Goal: Information Seeking & Learning: Compare options

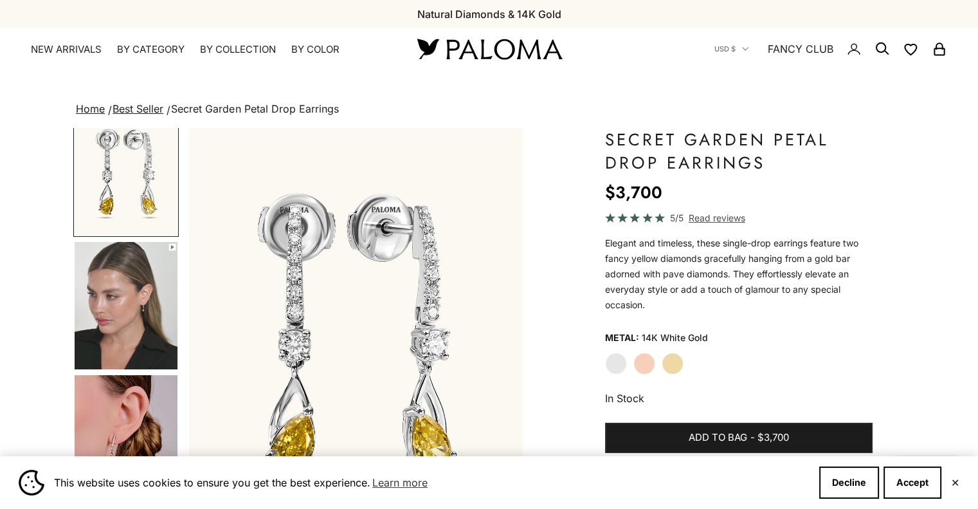
scroll to position [37, 0]
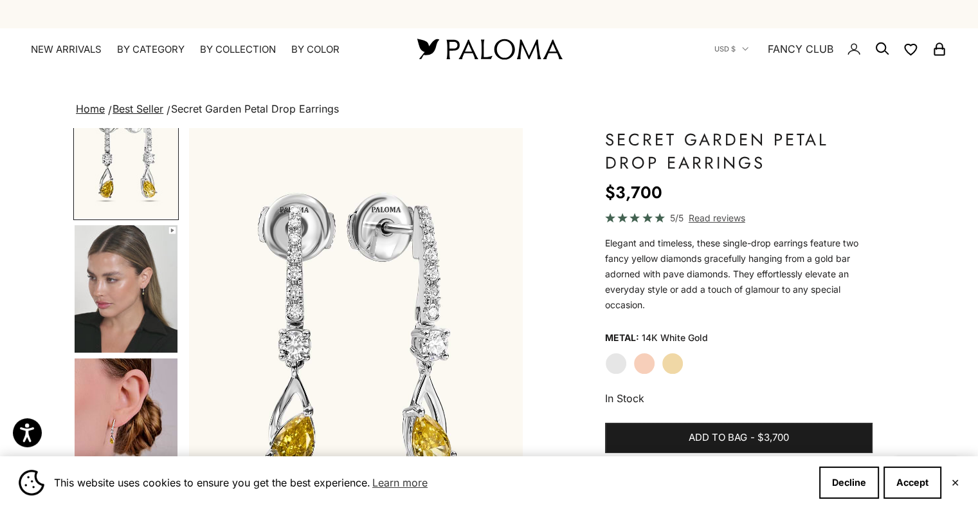
click at [108, 322] on img "Go to item 4" at bounding box center [126, 288] width 103 height 127
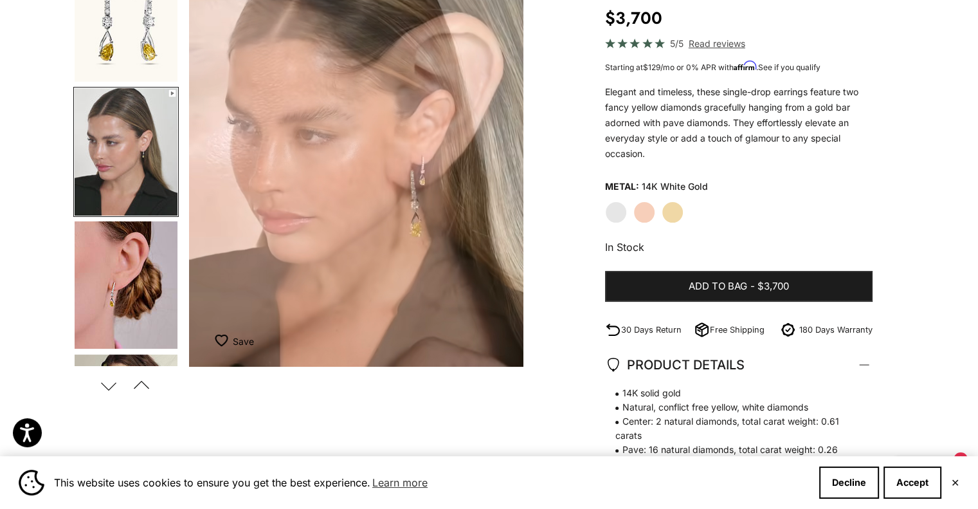
scroll to position [0, 0]
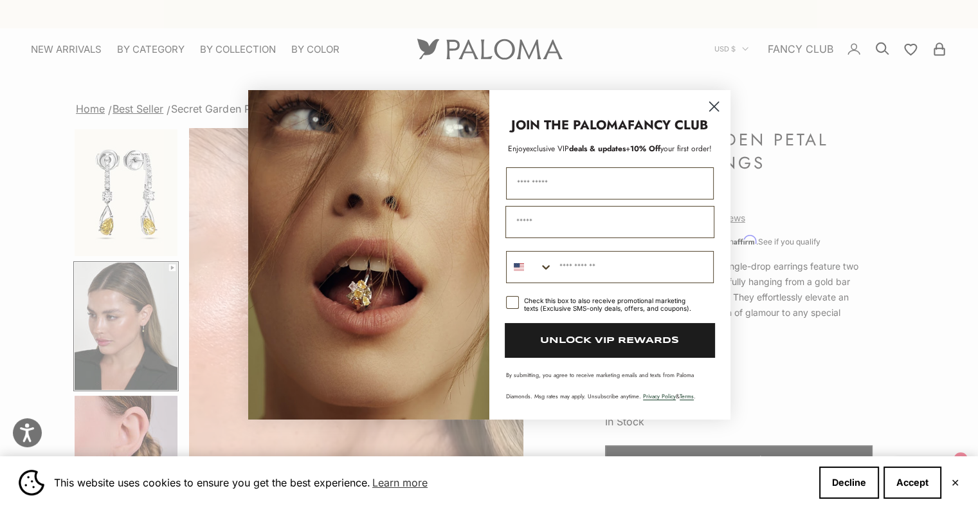
click at [711, 111] on circle "Close dialog" at bounding box center [713, 105] width 21 height 21
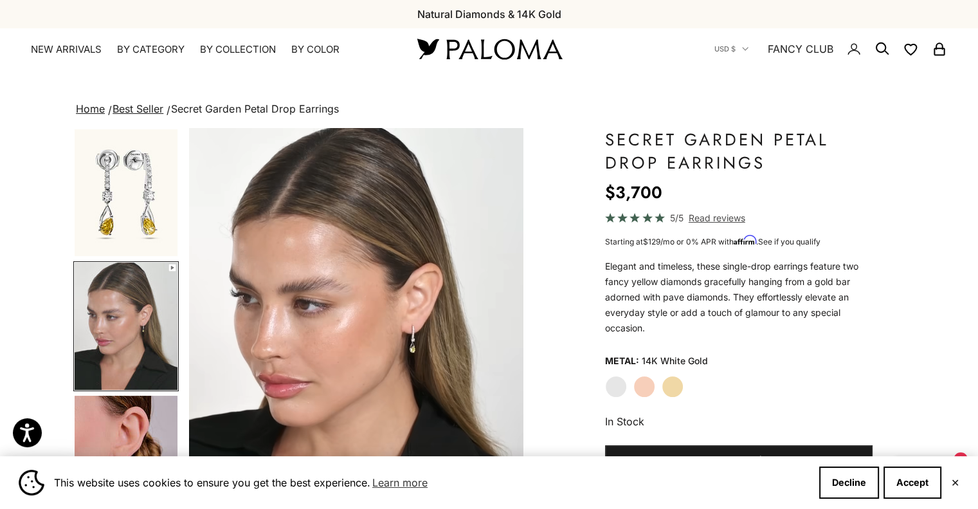
click at [83, 50] on link "NEW ARRIVALS" at bounding box center [66, 49] width 71 height 13
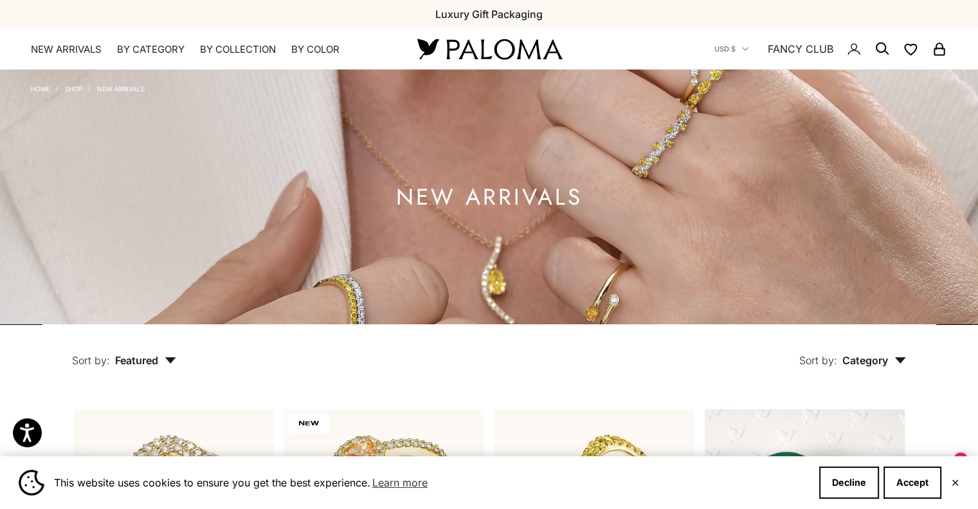
click at [162, 48] on summary "By Category" at bounding box center [151, 49] width 68 height 13
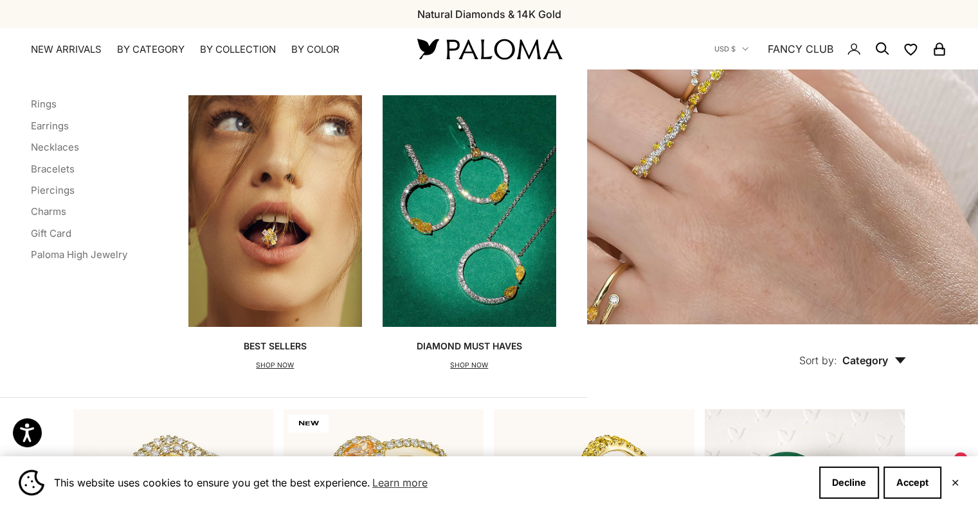
click at [58, 127] on link "Earrings" at bounding box center [50, 126] width 38 height 12
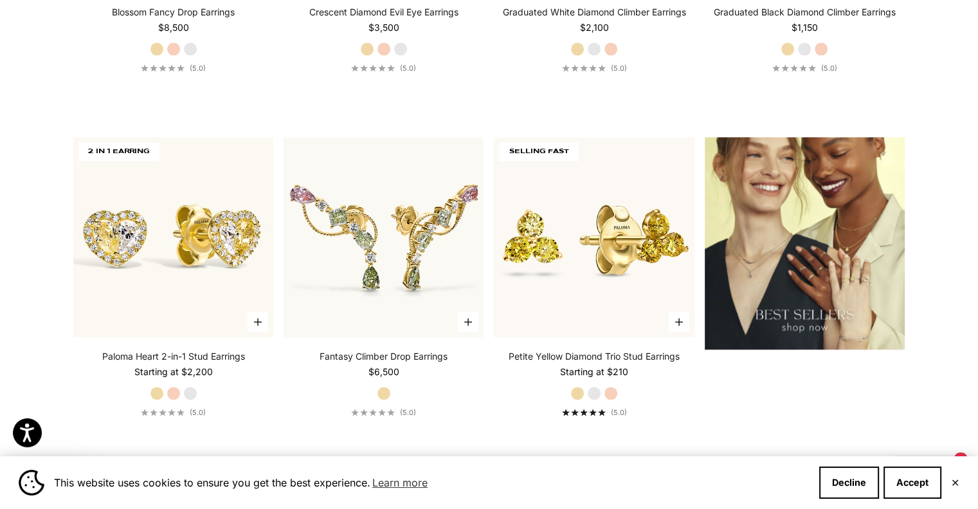
scroll to position [1664, 0]
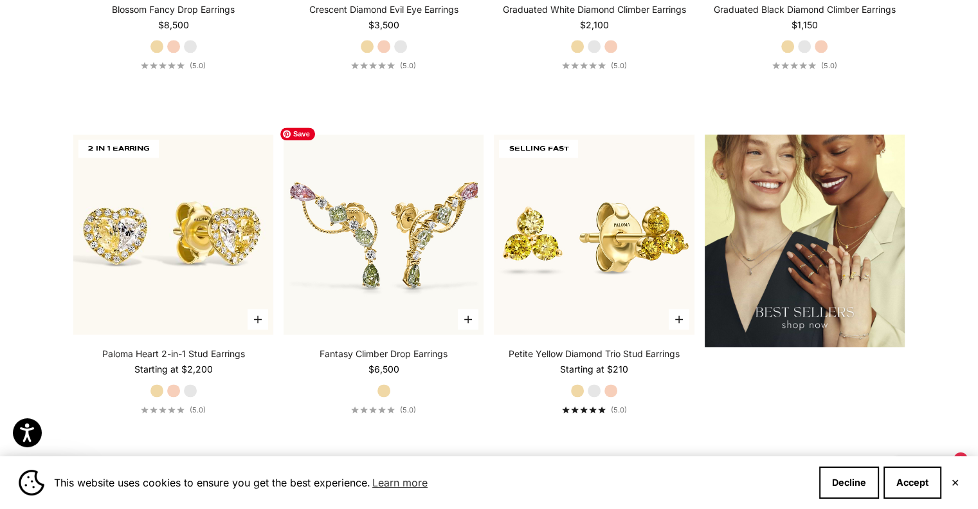
click at [442, 214] on img at bounding box center [384, 234] width 220 height 220
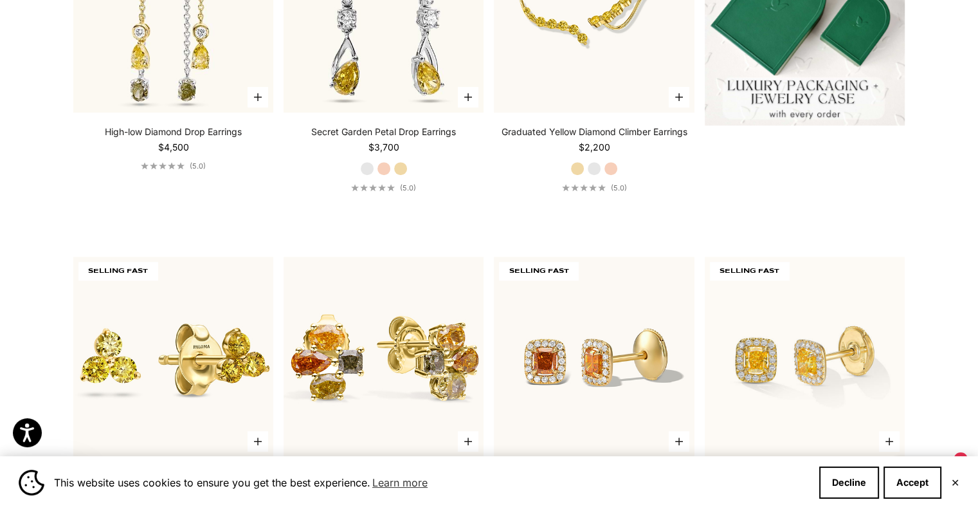
scroll to position [0, 0]
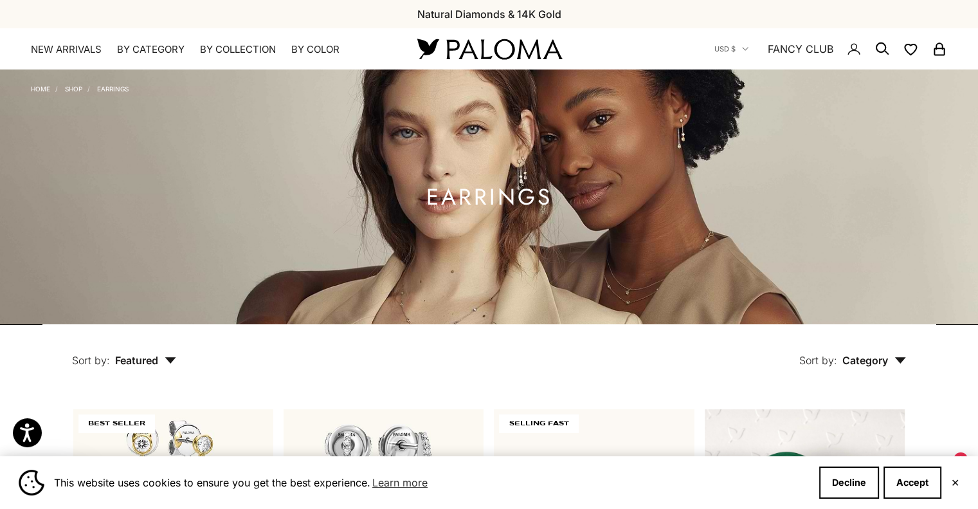
click at [145, 50] on summary "By Category" at bounding box center [151, 49] width 68 height 13
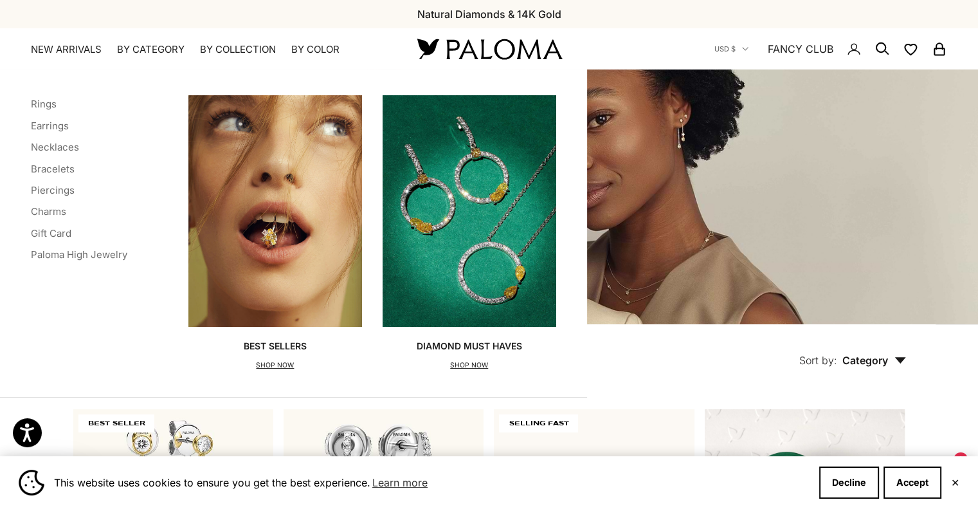
click at [59, 167] on link "Bracelets" at bounding box center [53, 169] width 44 height 12
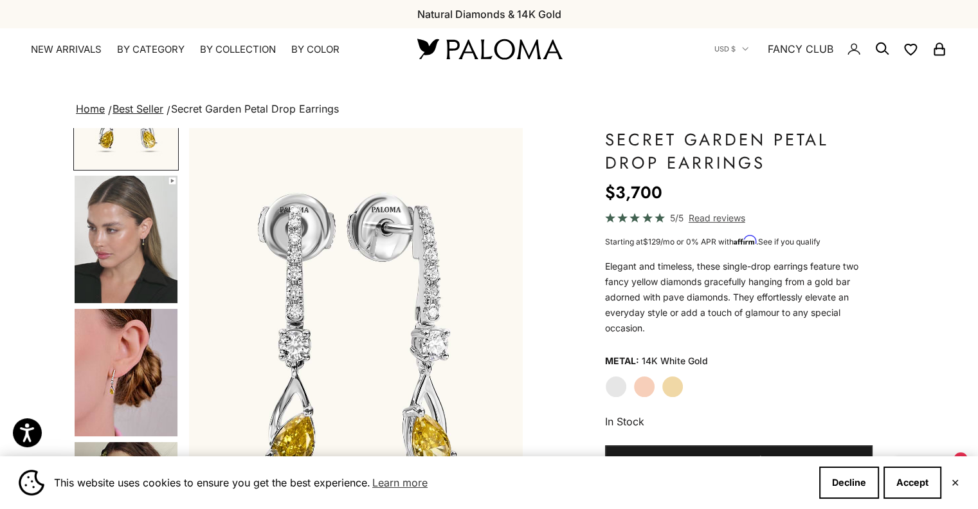
scroll to position [87, 0]
click at [111, 237] on img "Go to item 4" at bounding box center [126, 238] width 103 height 127
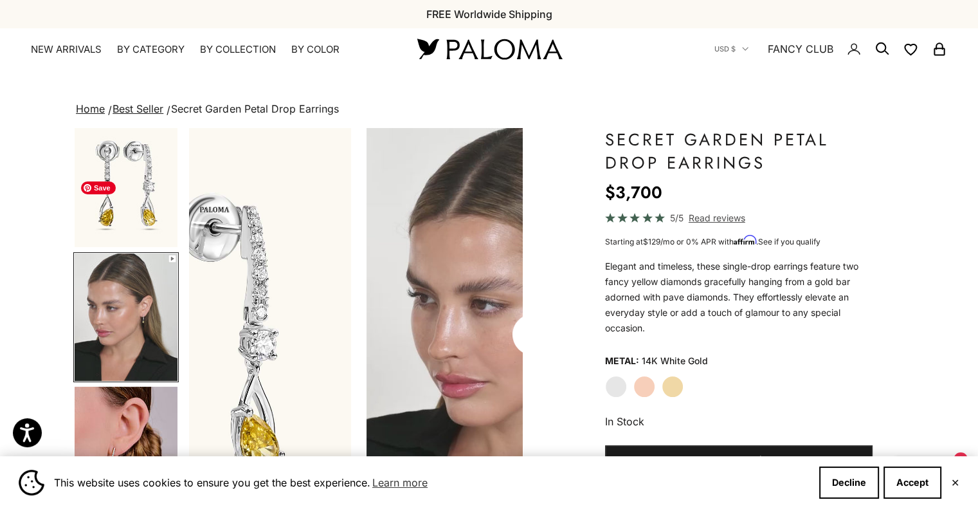
scroll to position [0, 0]
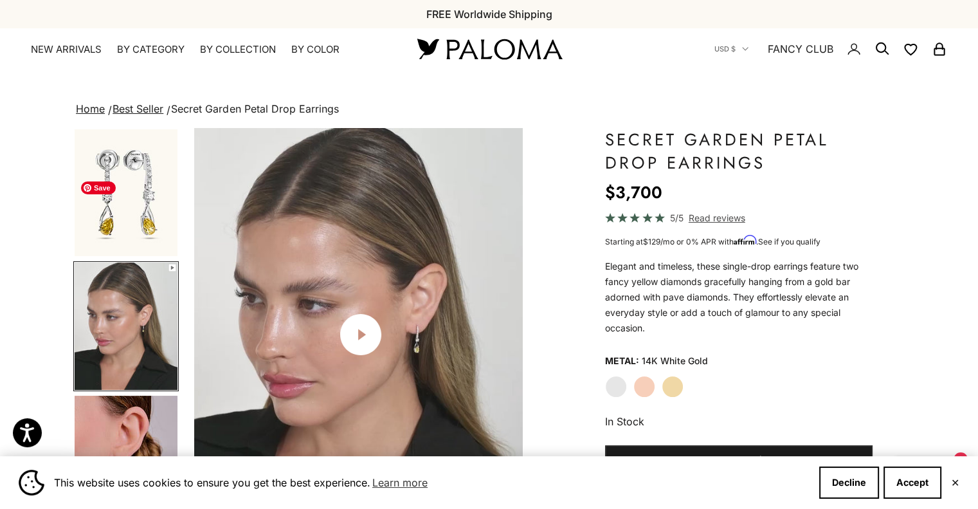
click at [122, 390] on img "Go to item 4" at bounding box center [126, 325] width 103 height 127
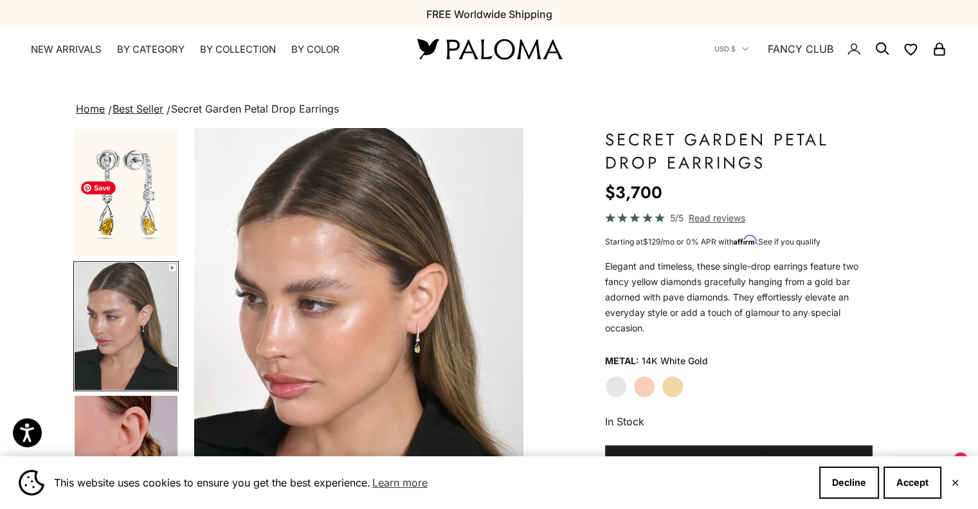
scroll to position [0, 349]
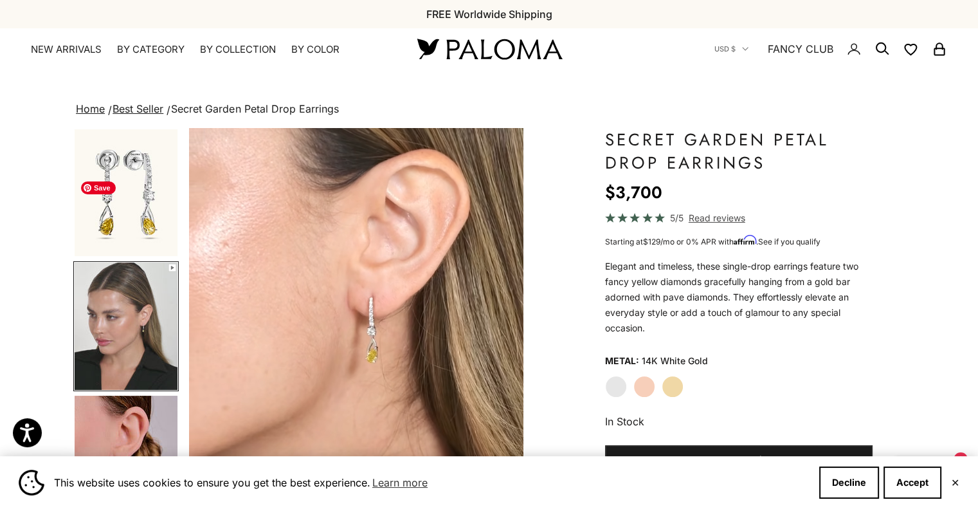
click at [125, 422] on img "Go to item 5" at bounding box center [126, 458] width 103 height 127
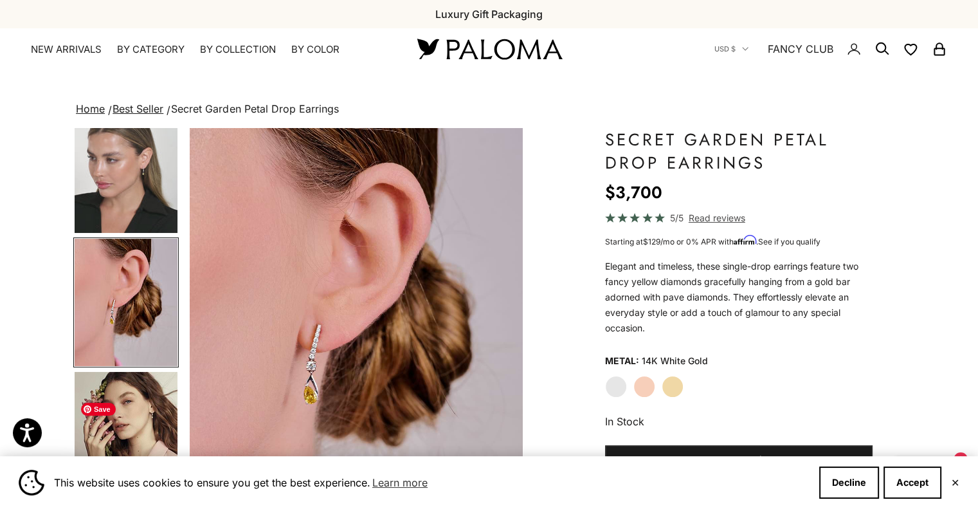
scroll to position [162, 0]
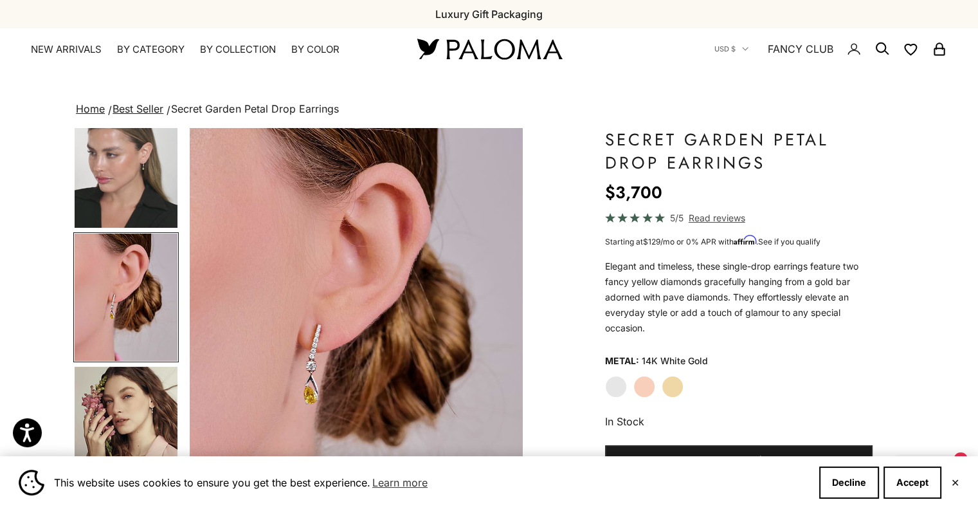
click at [666, 383] on label "Yellow Gold" at bounding box center [673, 387] width 22 height 22
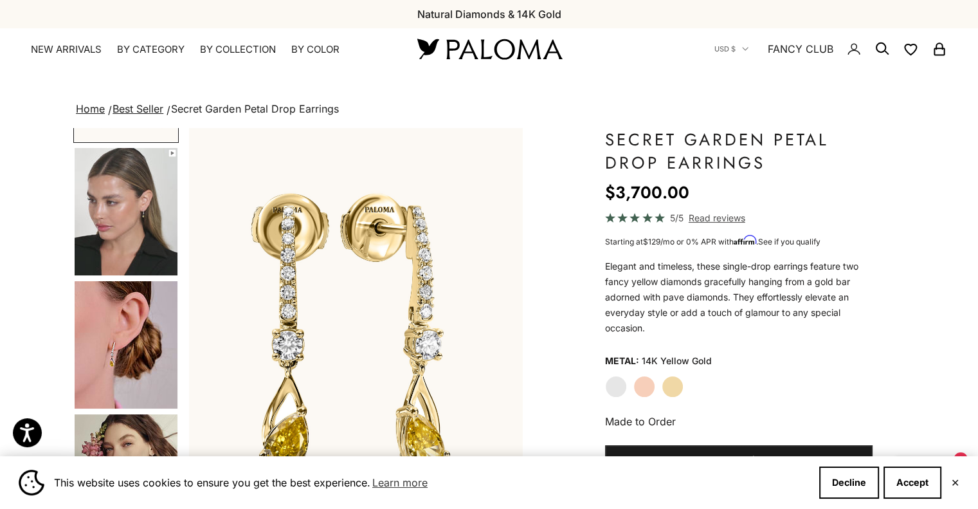
click at [102, 370] on img "Go to item 5" at bounding box center [126, 344] width 103 height 127
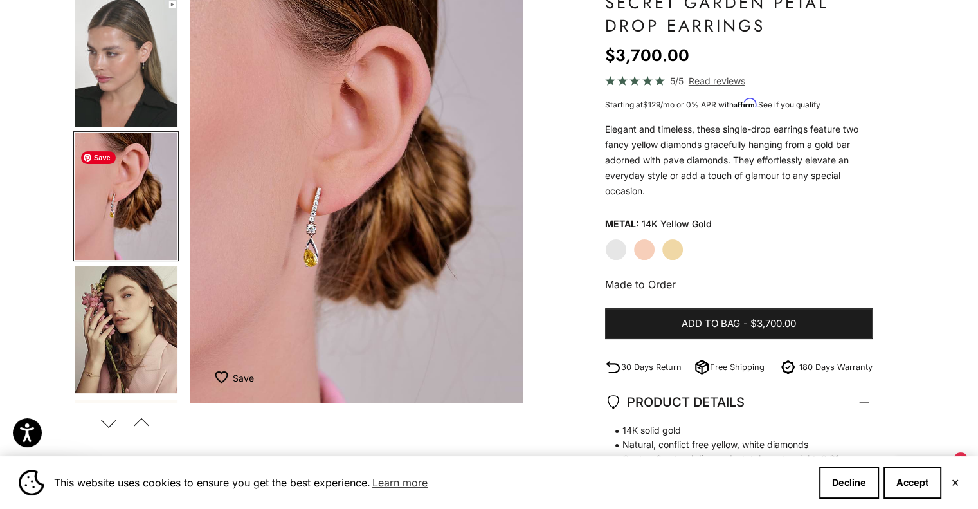
scroll to position [139, 0]
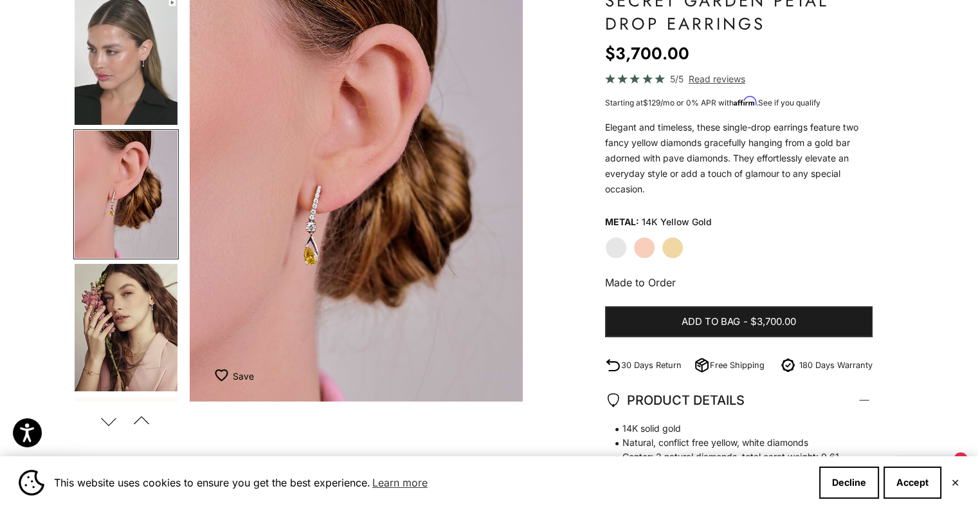
click at [646, 247] on label "Rose Gold" at bounding box center [644, 248] width 22 height 22
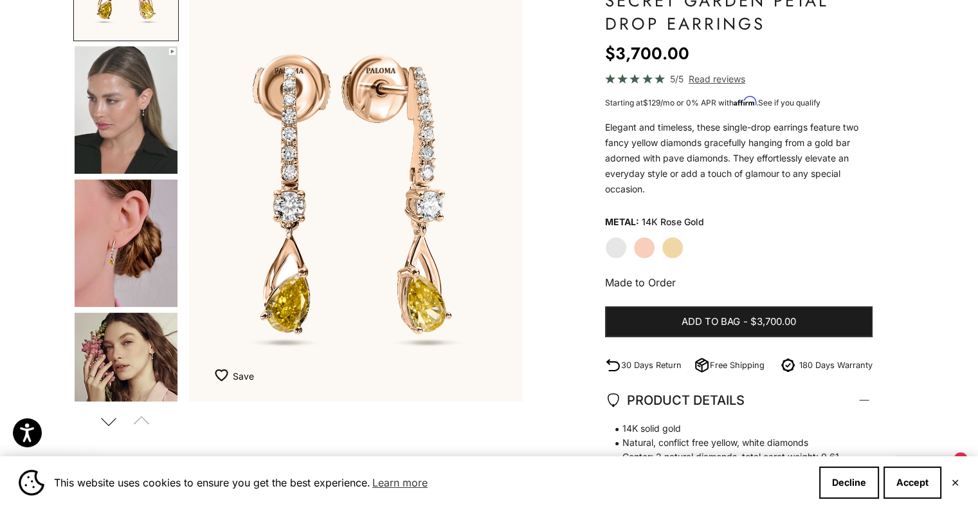
click at [89, 278] on img "Go to item 5" at bounding box center [126, 242] width 103 height 127
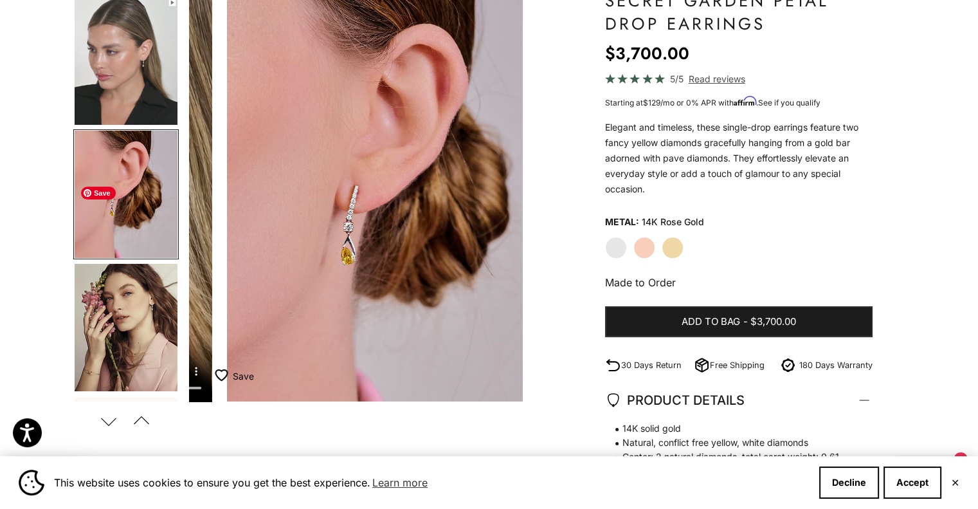
scroll to position [0, 698]
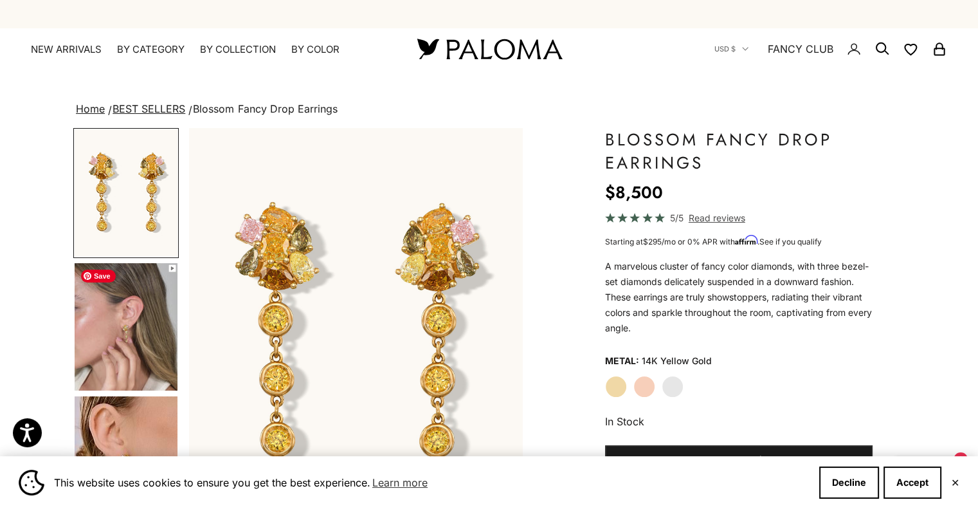
click at [134, 338] on img "Go to item 4" at bounding box center [126, 326] width 103 height 127
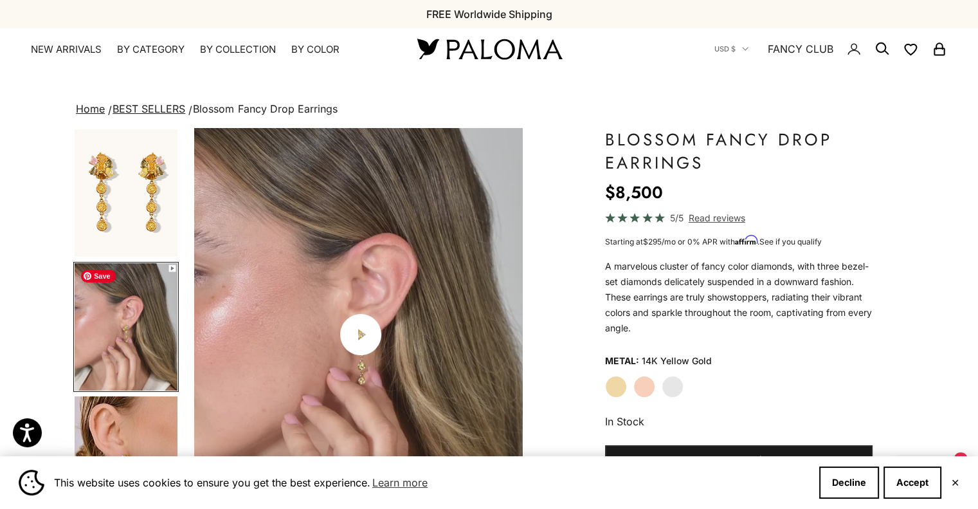
scroll to position [0, 349]
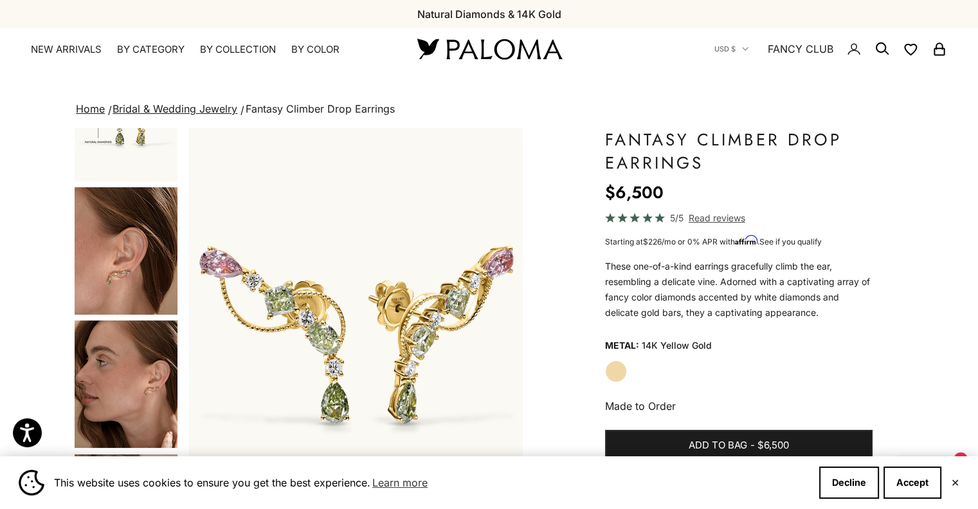
click at [104, 265] on img "Go to item 3" at bounding box center [126, 250] width 103 height 127
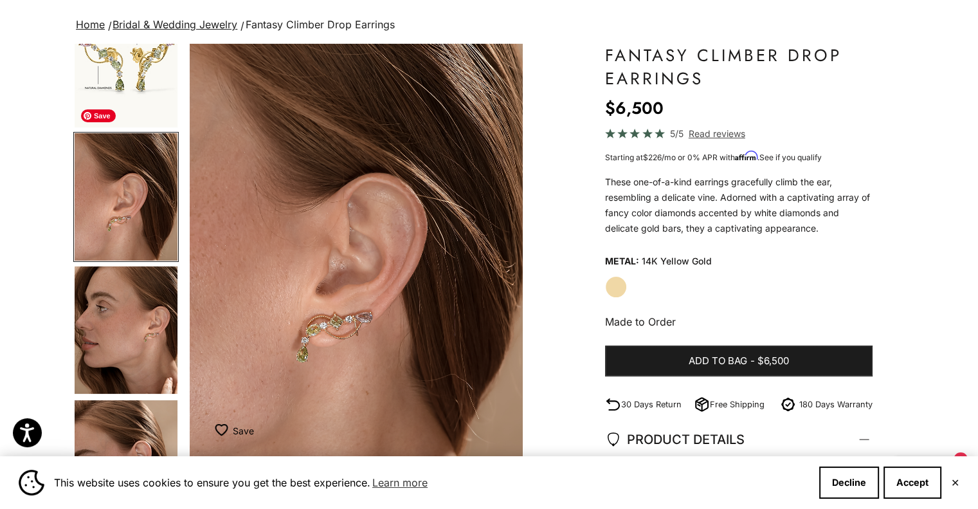
scroll to position [86, 0]
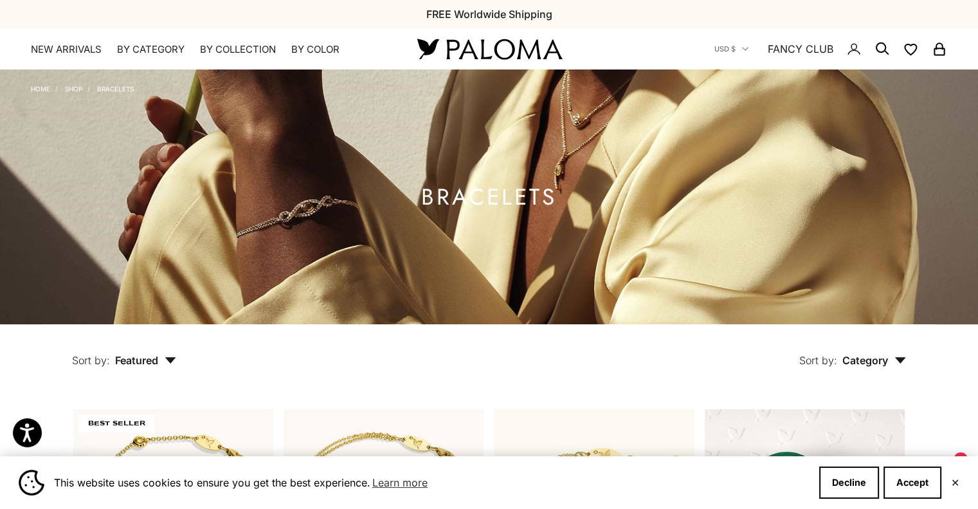
click at [75, 89] on link "Shop" at bounding box center [73, 89] width 17 height 8
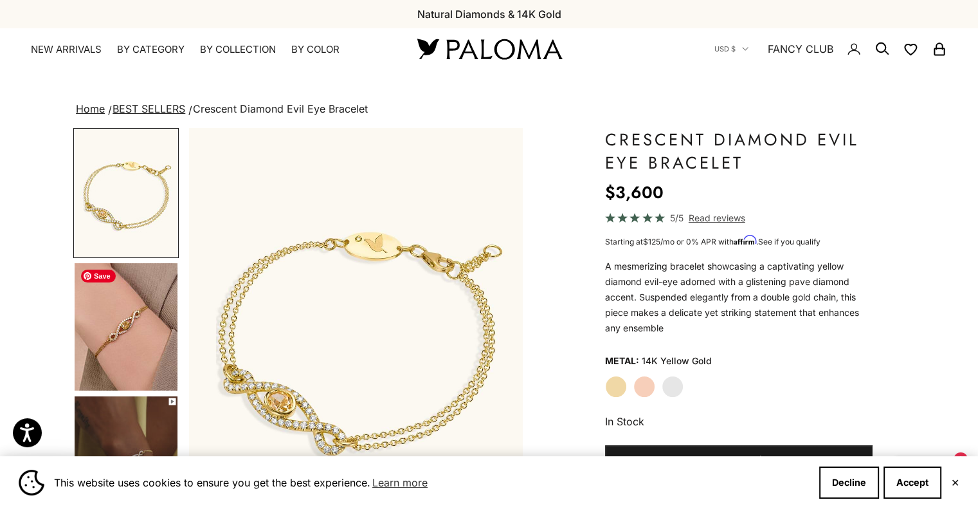
click at [131, 315] on img "Go to item 4" at bounding box center [126, 326] width 103 height 127
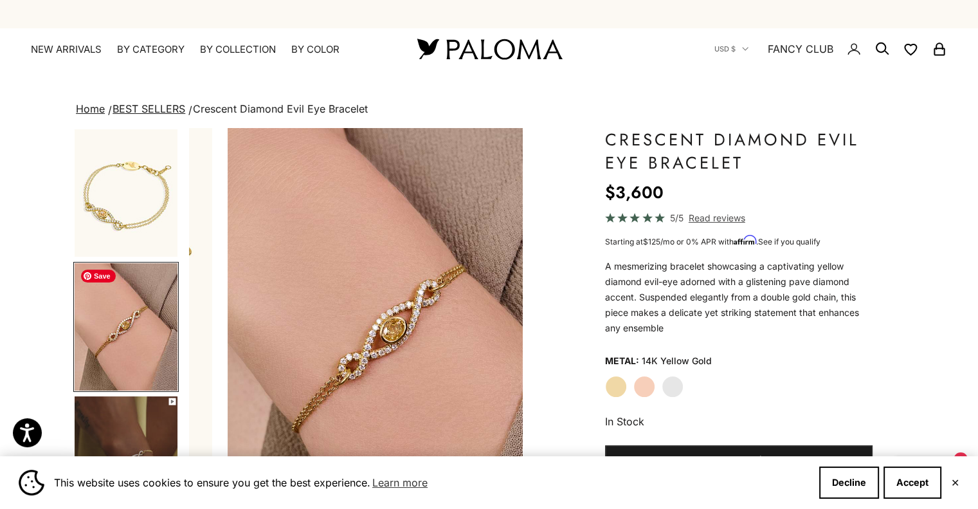
scroll to position [0, 349]
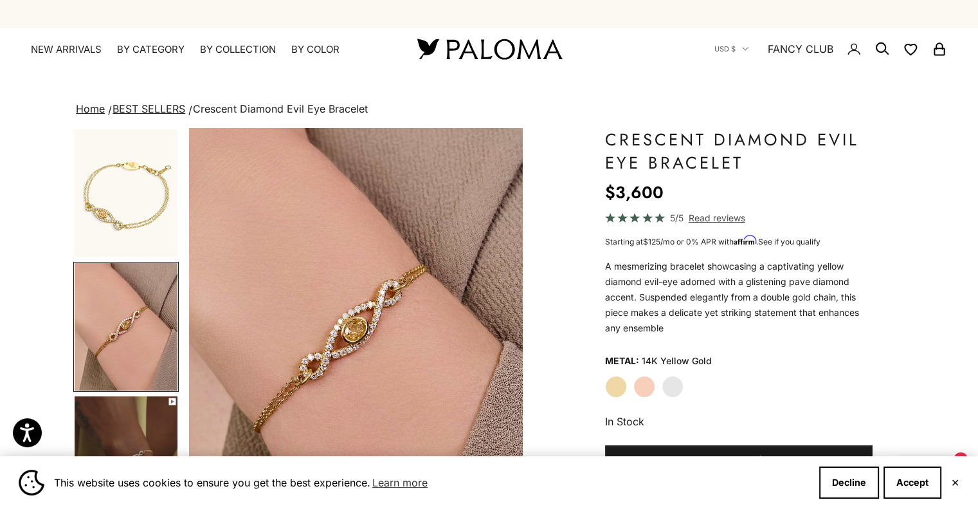
drag, startPoint x: 905, startPoint y: 1, endPoint x: 933, endPoint y: 131, distance: 132.2
click at [933, 131] on div "Home BEST SELLERS Crescent Diamond Evil Eye Bracelet Zoom picture Save Add to w…" at bounding box center [489, 497] width 978 height 794
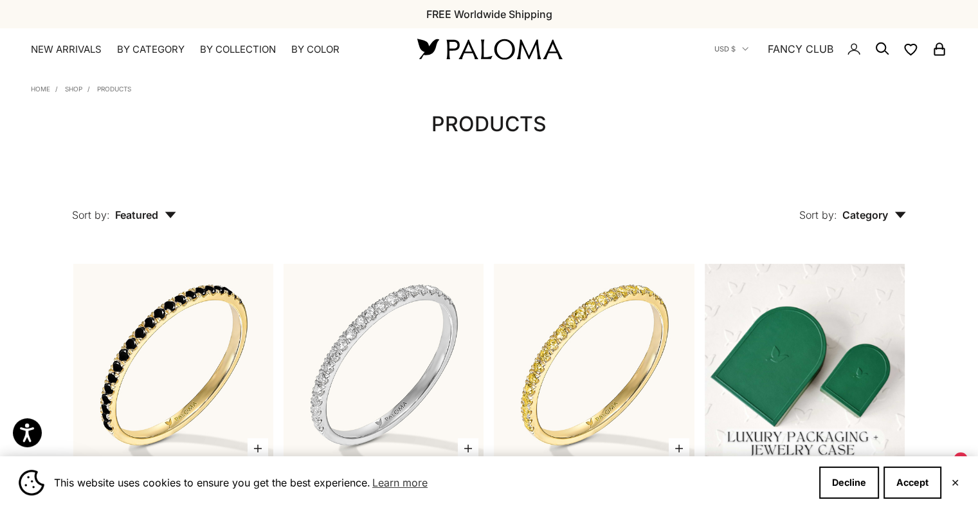
click at [161, 51] on summary "By Category" at bounding box center [151, 49] width 68 height 13
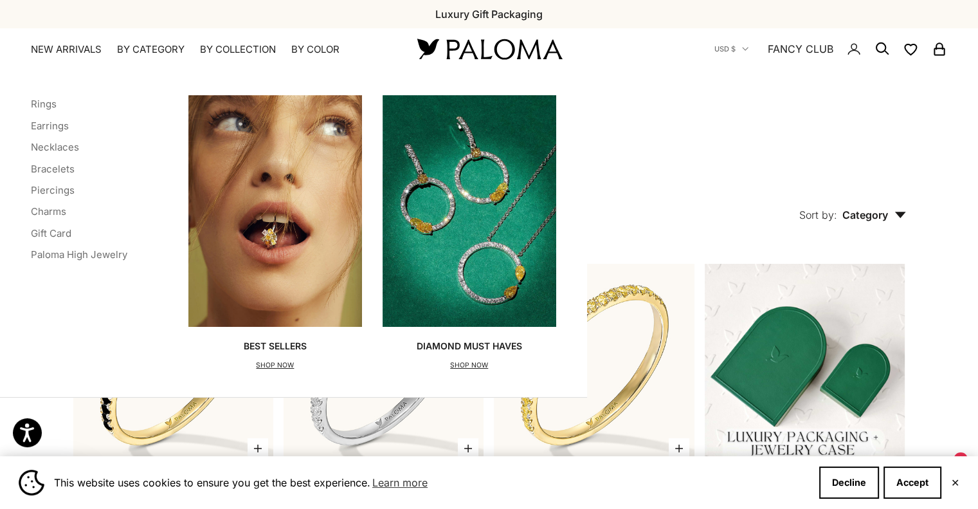
click at [52, 190] on link "Piercings" at bounding box center [53, 190] width 44 height 12
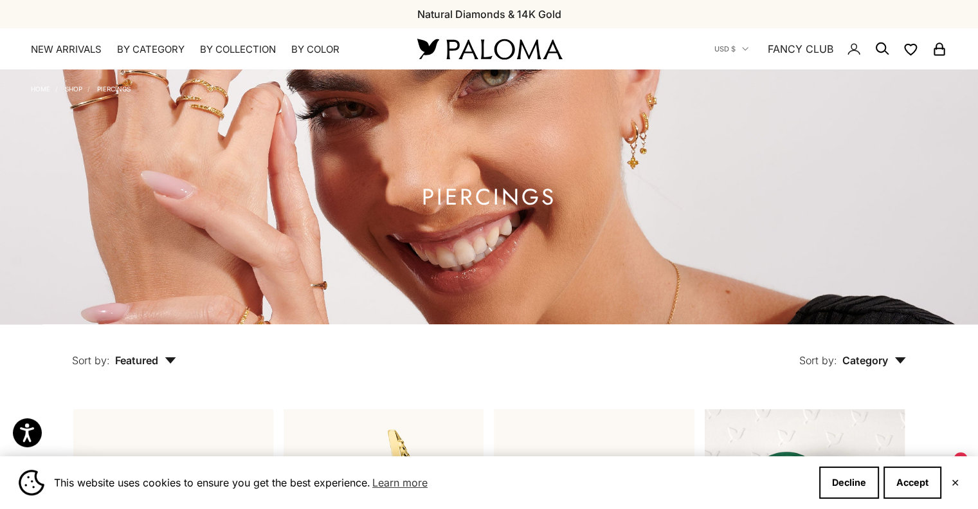
click at [147, 51] on summary "By Category" at bounding box center [151, 49] width 68 height 13
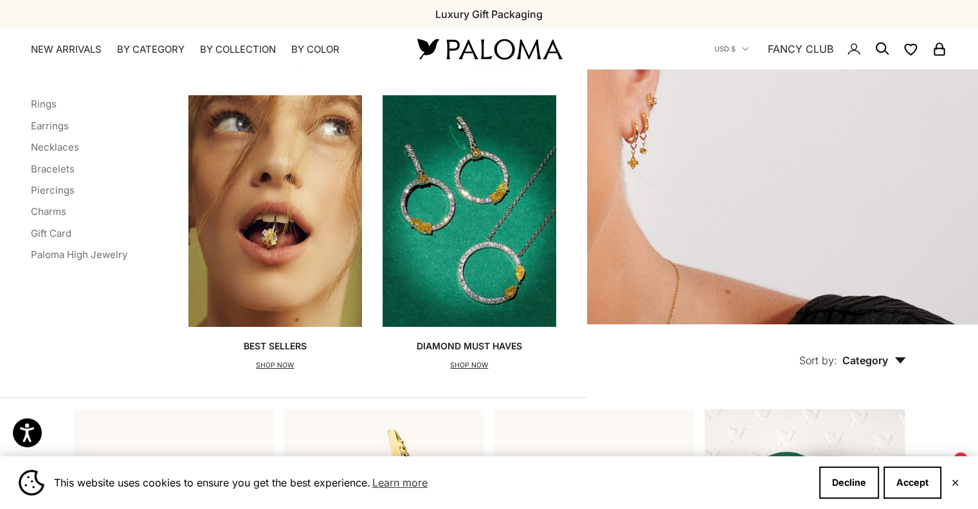
click at [49, 101] on link "Rings" at bounding box center [44, 104] width 26 height 12
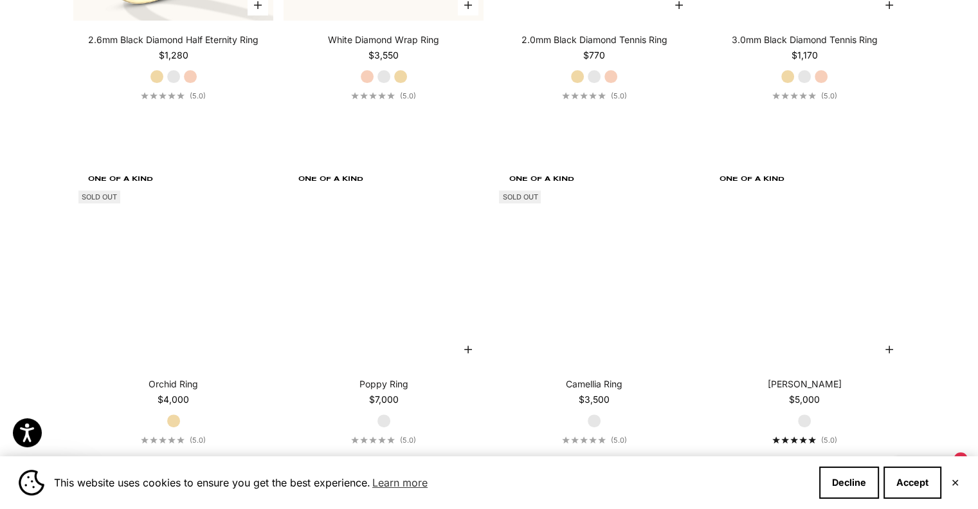
scroll to position [5419, 0]
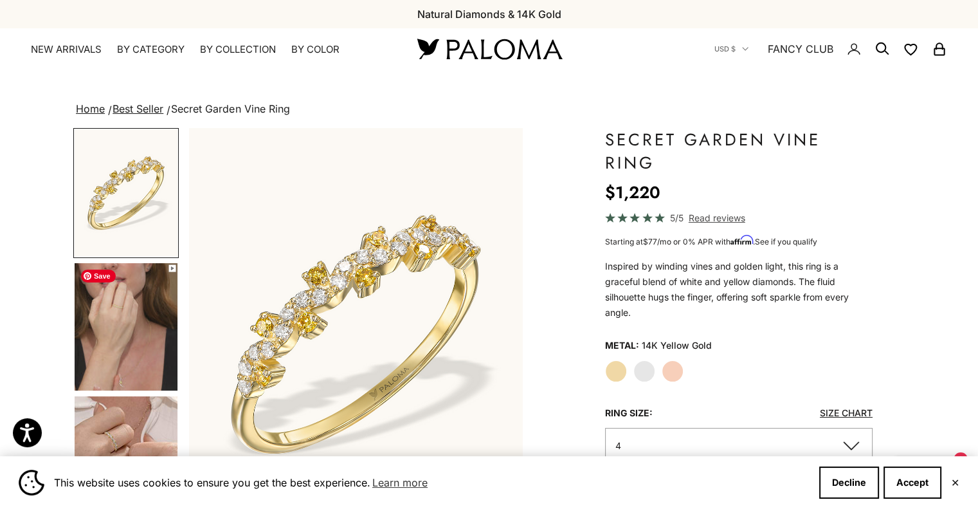
click at [138, 334] on img "Go to item 4" at bounding box center [126, 326] width 103 height 127
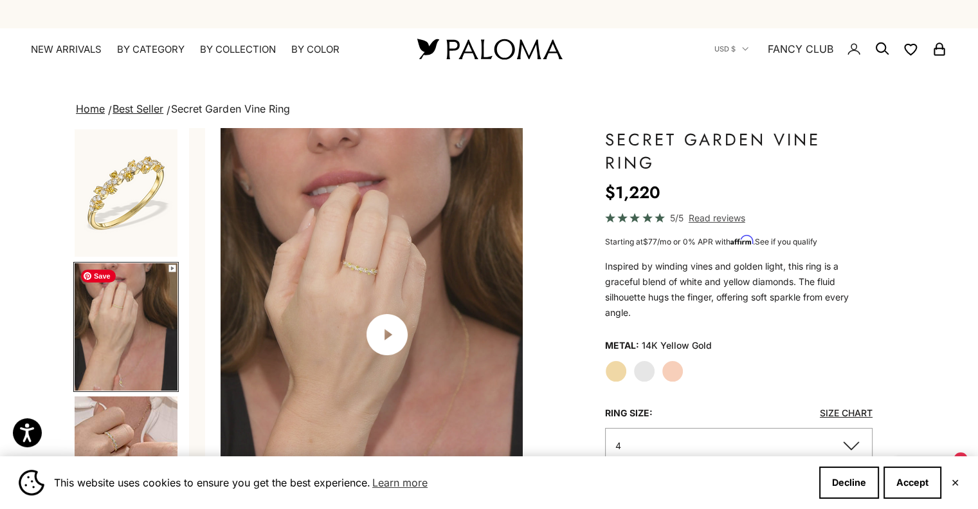
scroll to position [0, 349]
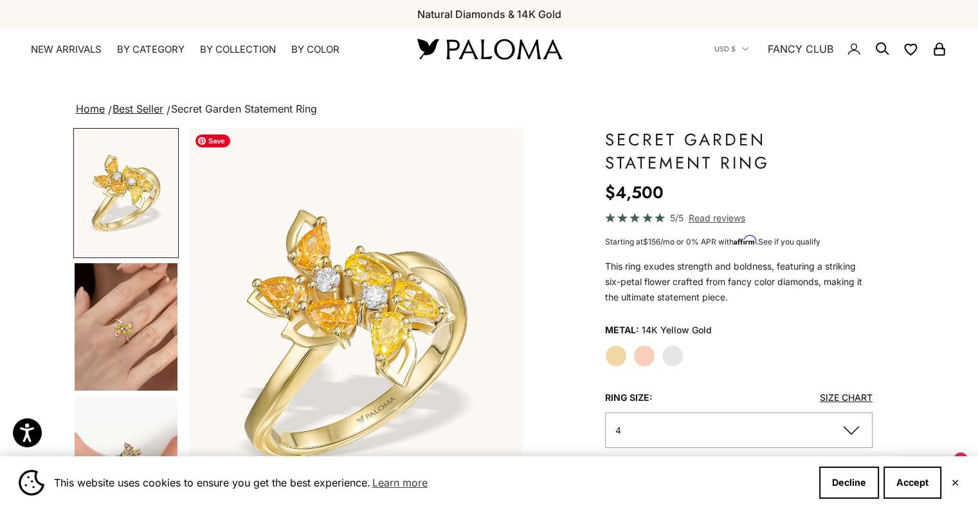
click at [116, 324] on img "Go to item 4" at bounding box center [126, 326] width 103 height 127
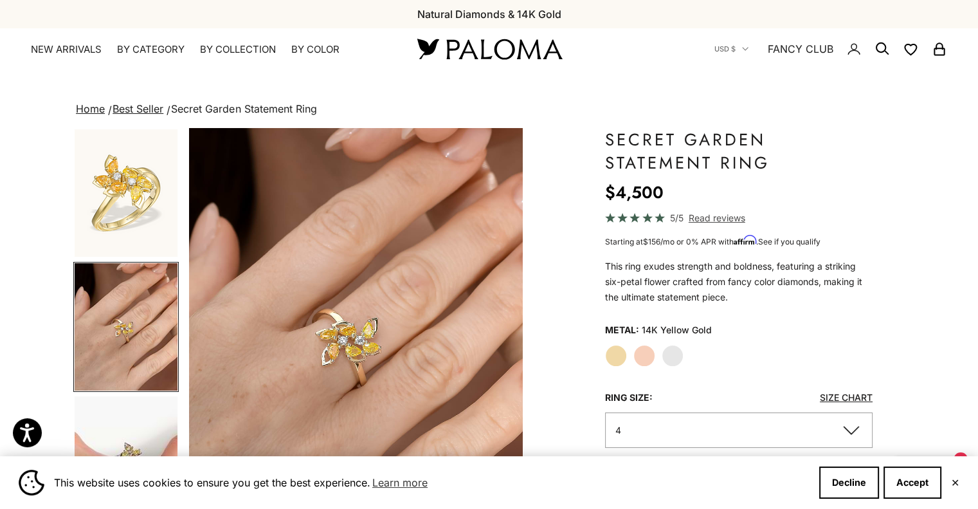
click at [147, 50] on summary "By Category" at bounding box center [151, 49] width 68 height 13
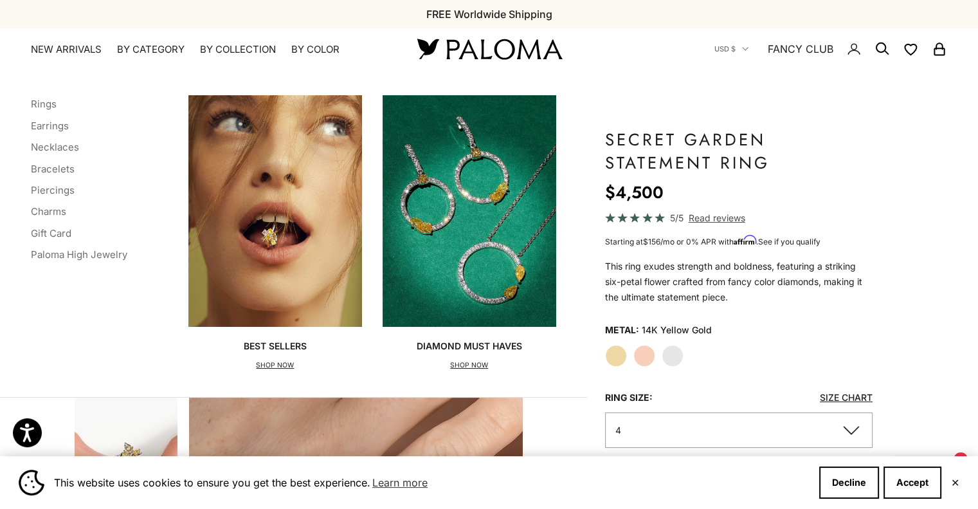
click at [60, 128] on link "Earrings" at bounding box center [50, 126] width 38 height 12
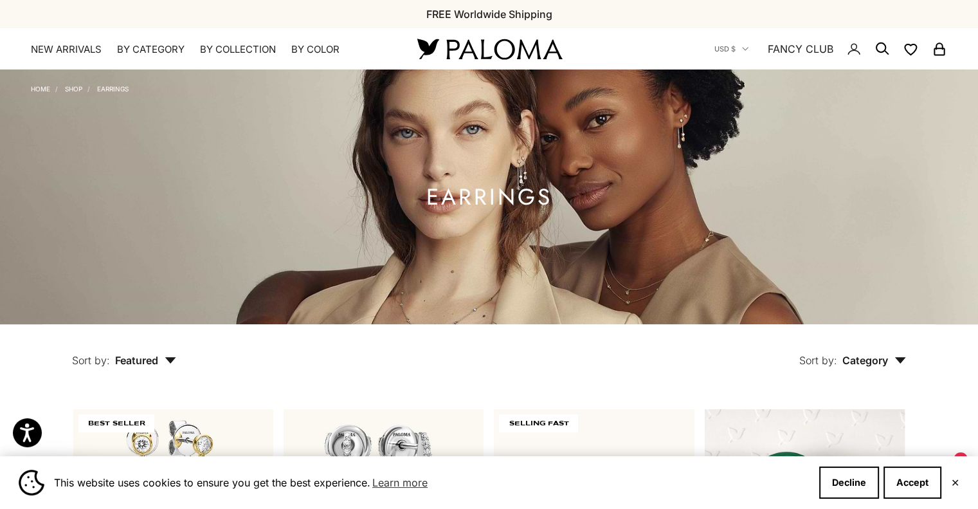
click at [163, 49] on summary "By Category" at bounding box center [151, 49] width 68 height 13
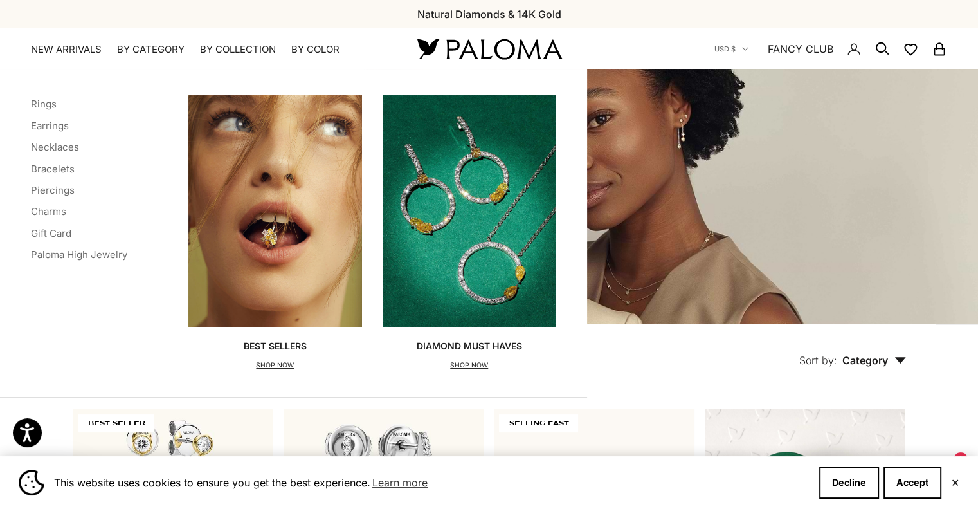
click at [39, 107] on link "Rings" at bounding box center [44, 104] width 26 height 12
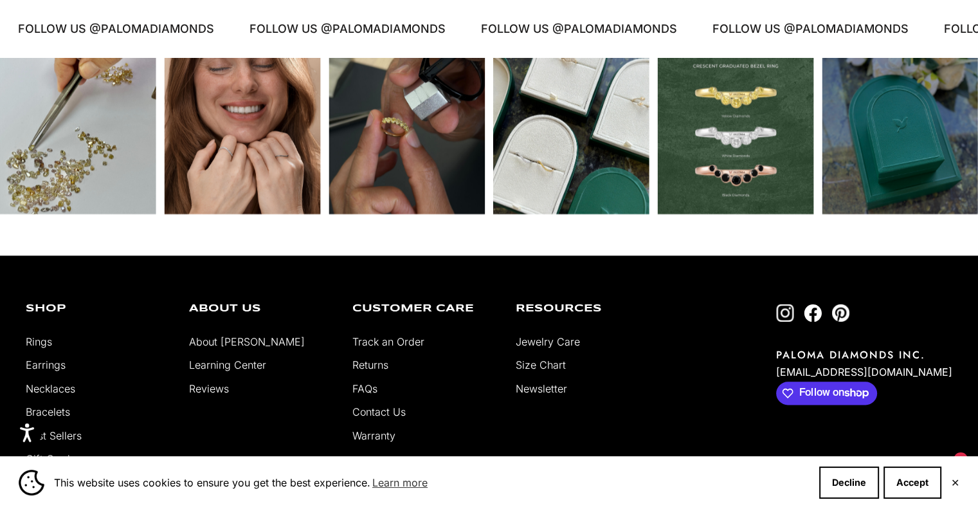
scroll to position [6330, 0]
